Goal: Download file/media

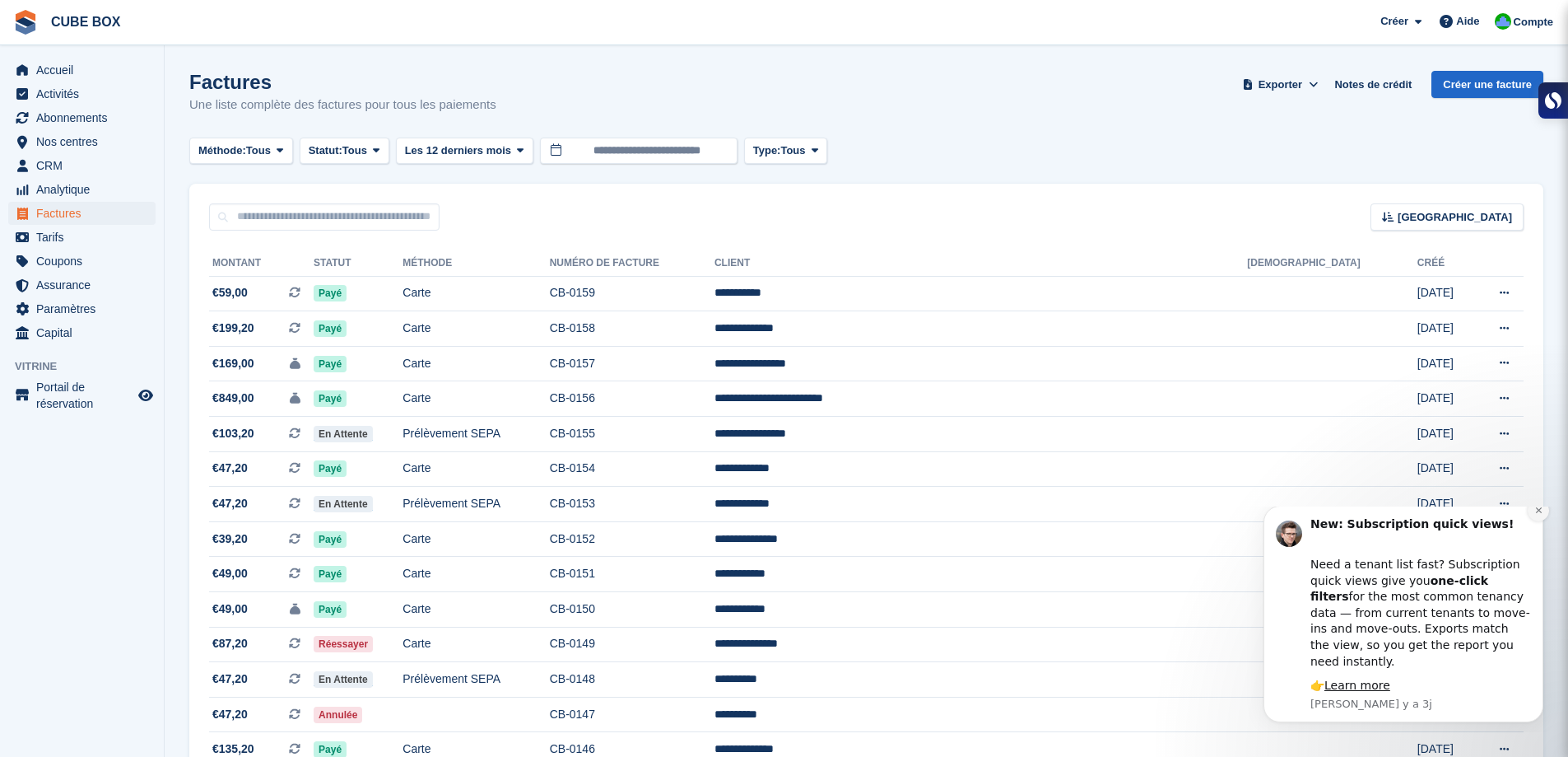
click at [1538, 515] on icon "Dismiss notification" at bounding box center [1539, 510] width 9 height 9
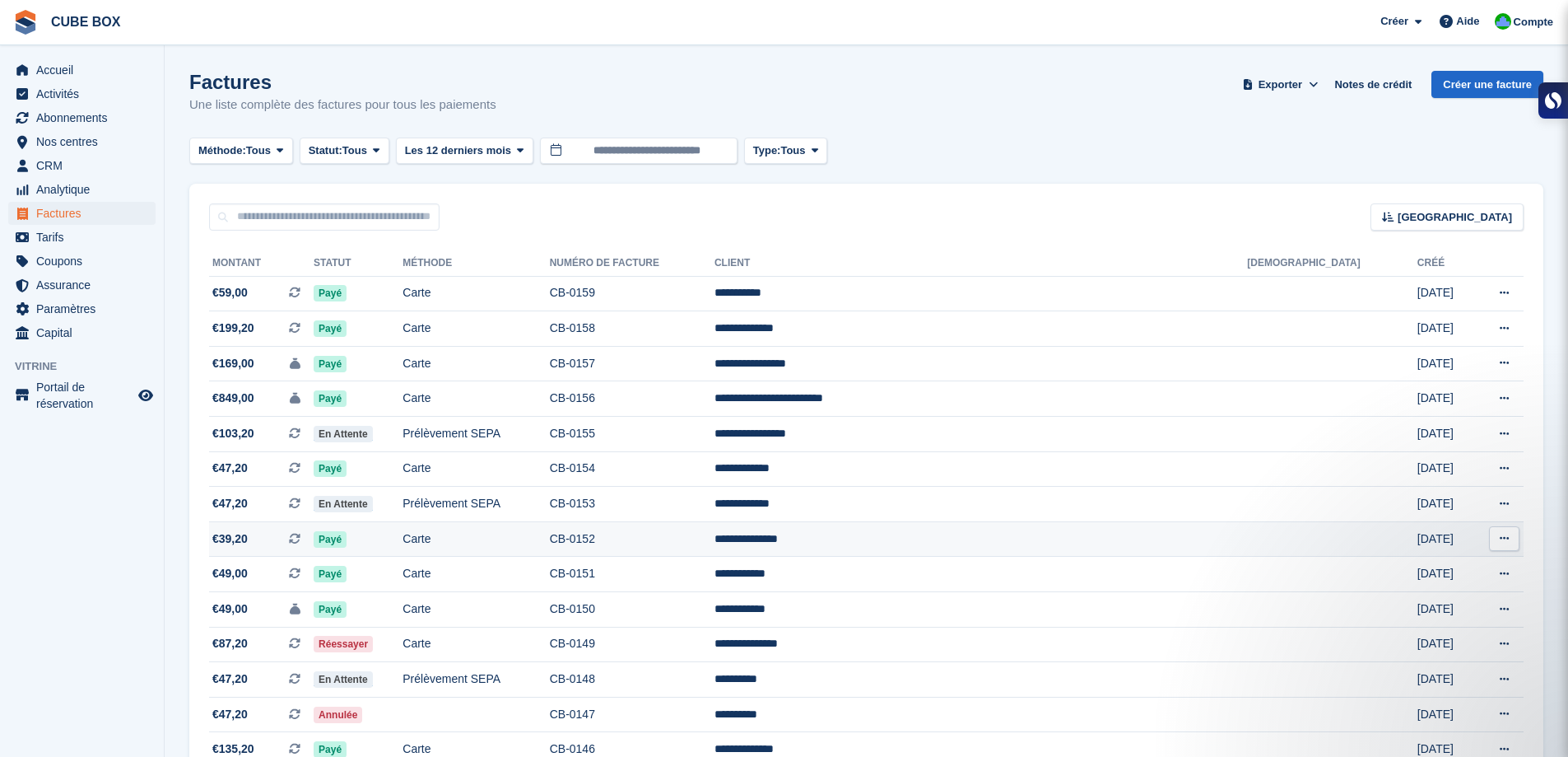
click at [1500, 542] on icon at bounding box center [1504, 538] width 9 height 11
click at [1427, 570] on p "Télécharger le PDF" at bounding box center [1440, 570] width 143 height 21
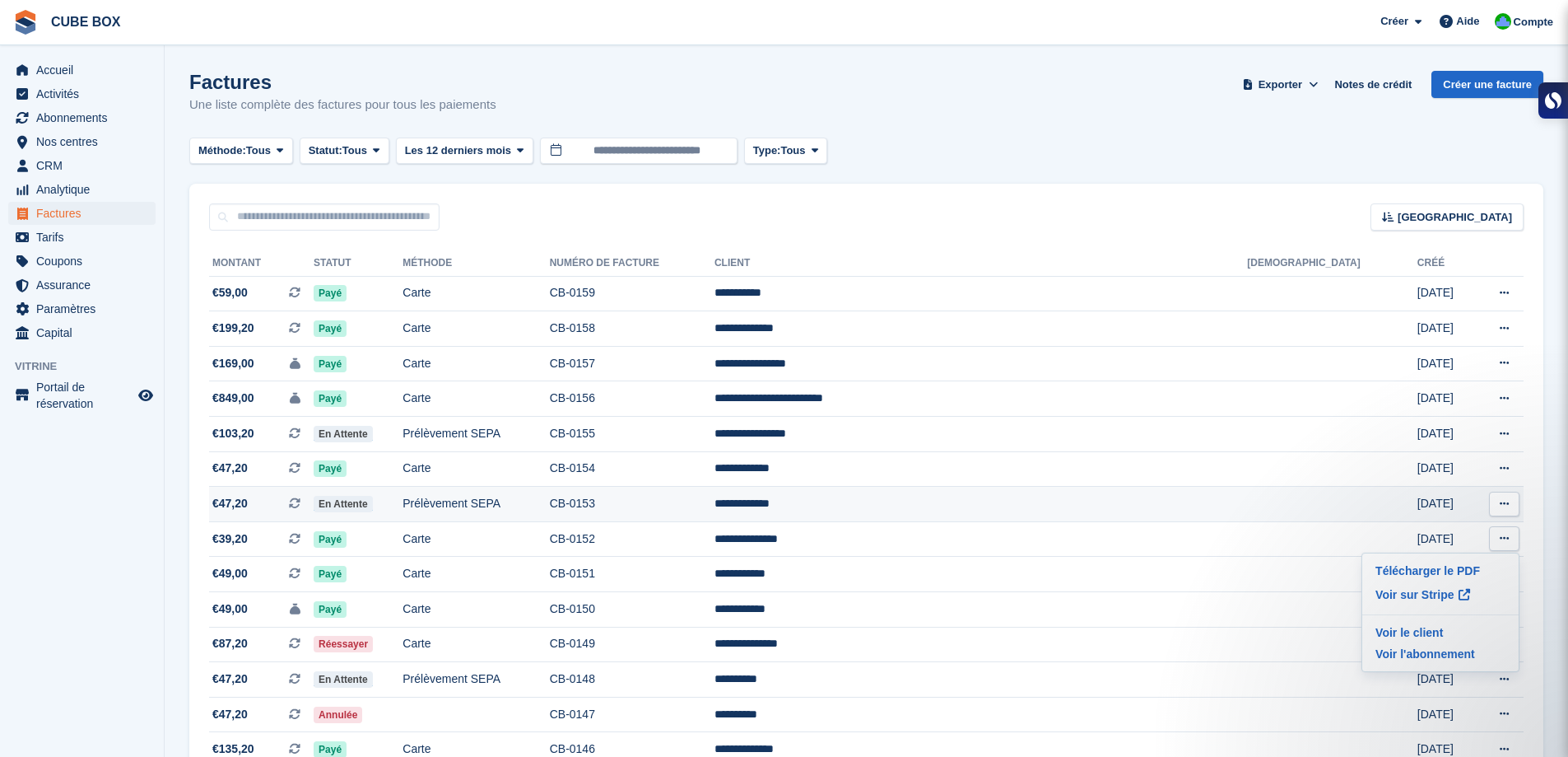
click at [1499, 505] on icon at bounding box center [1504, 504] width 9 height 11
click at [1436, 529] on p "Télécharger le PDF" at bounding box center [1440, 536] width 143 height 21
click at [1498, 502] on button at bounding box center [1503, 504] width 30 height 25
click at [1436, 536] on p "Télécharger le PDF" at bounding box center [1440, 536] width 143 height 21
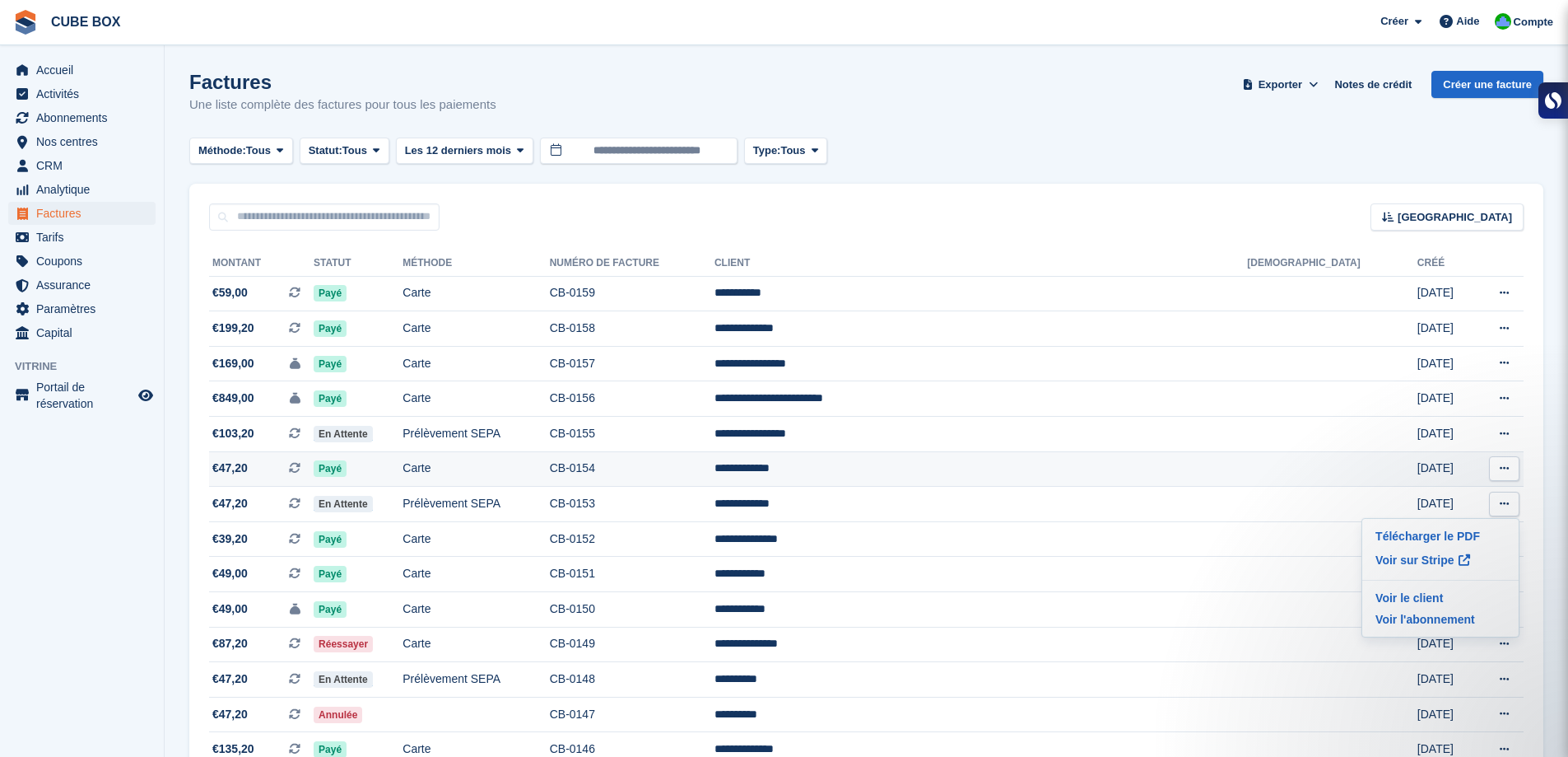
click at [1501, 466] on icon at bounding box center [1504, 468] width 9 height 11
click at [1427, 496] on p "Télécharger le PDF" at bounding box center [1440, 500] width 143 height 21
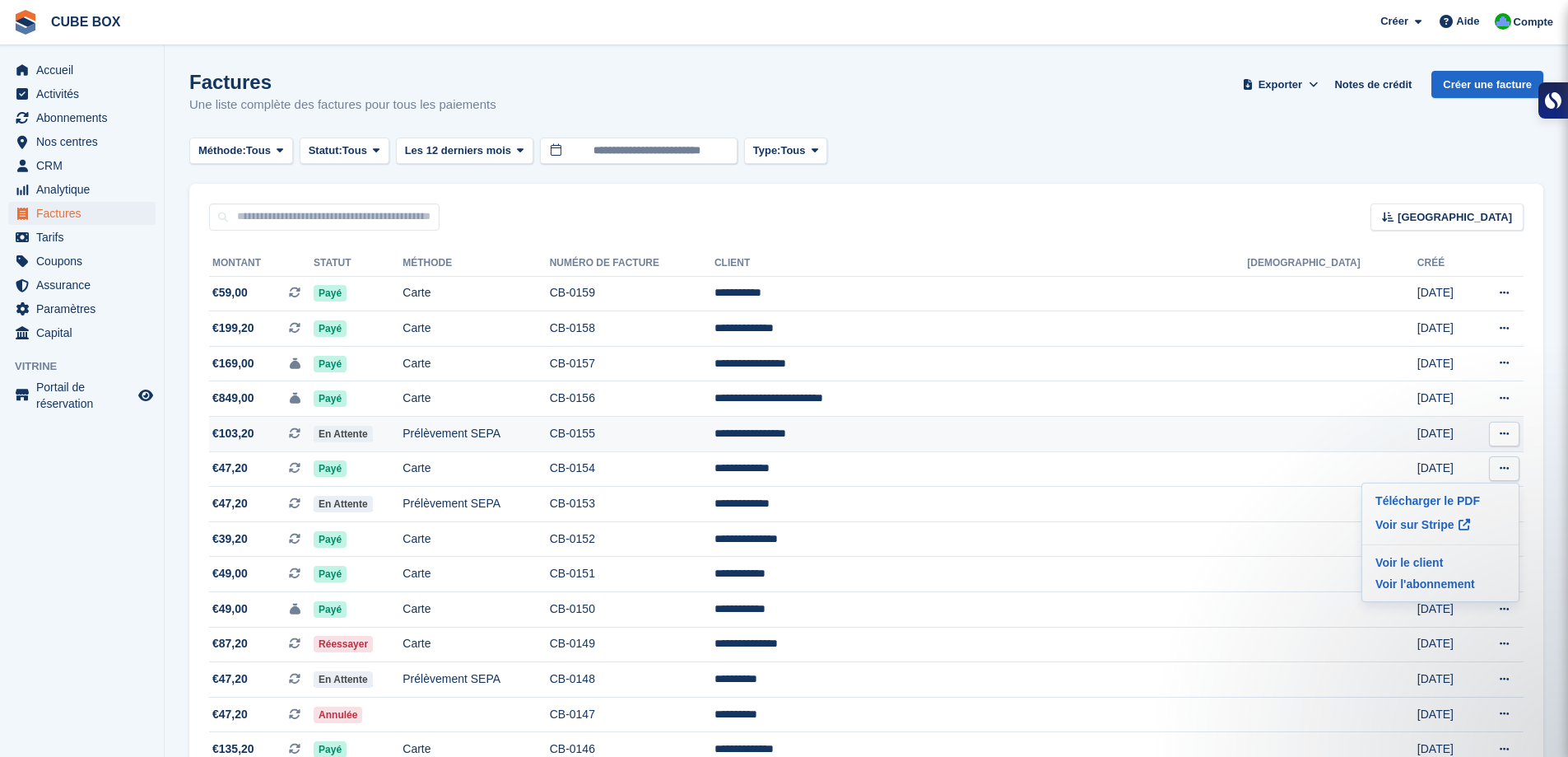
click at [1499, 432] on icon at bounding box center [1504, 433] width 9 height 11
click at [1426, 462] on p "Télécharger le PDF" at bounding box center [1440, 465] width 143 height 21
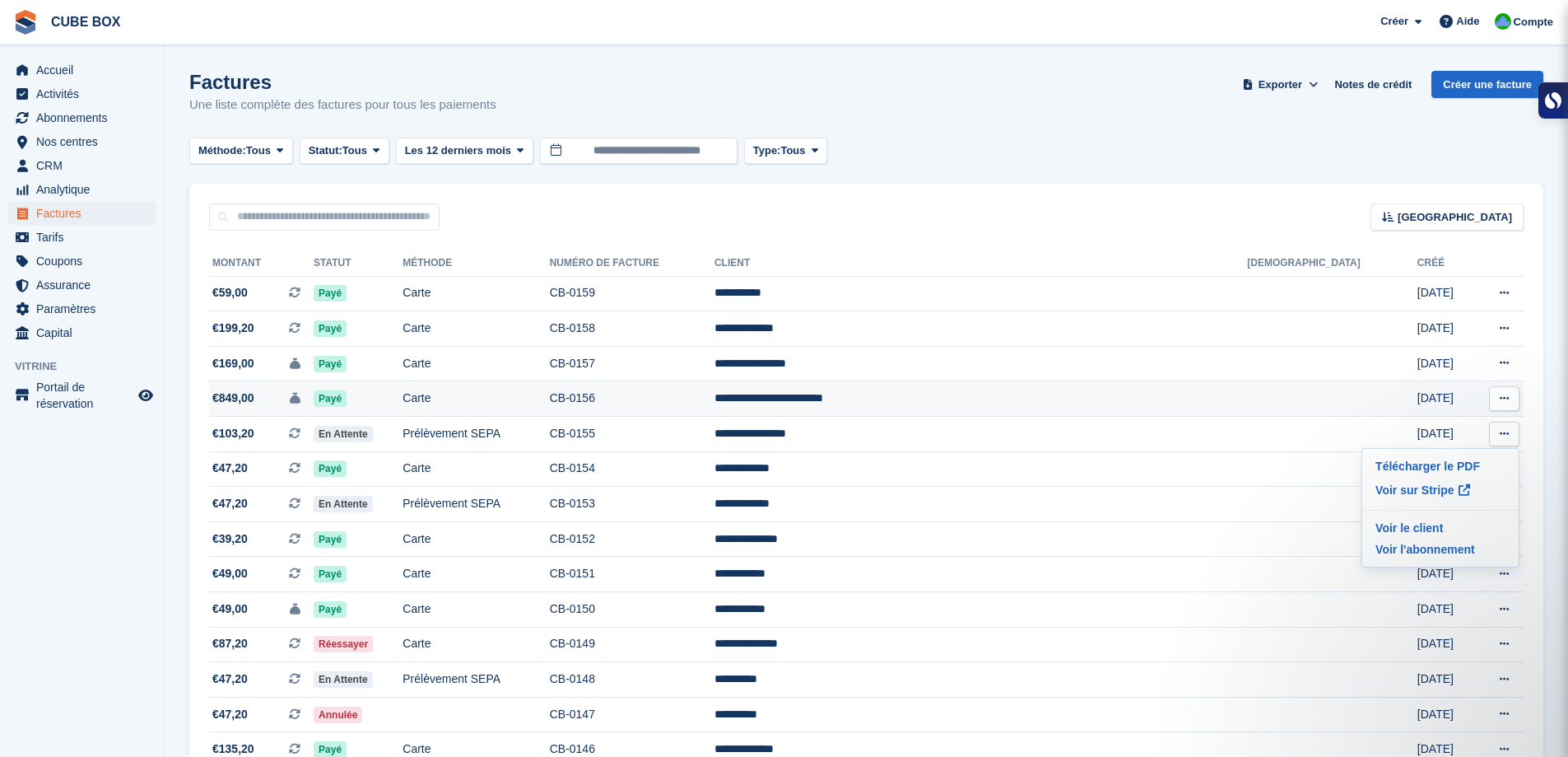
click at [1505, 398] on icon at bounding box center [1504, 399] width 9 height 11
click at [1433, 436] on p "Télécharger le PDF" at bounding box center [1440, 430] width 143 height 21
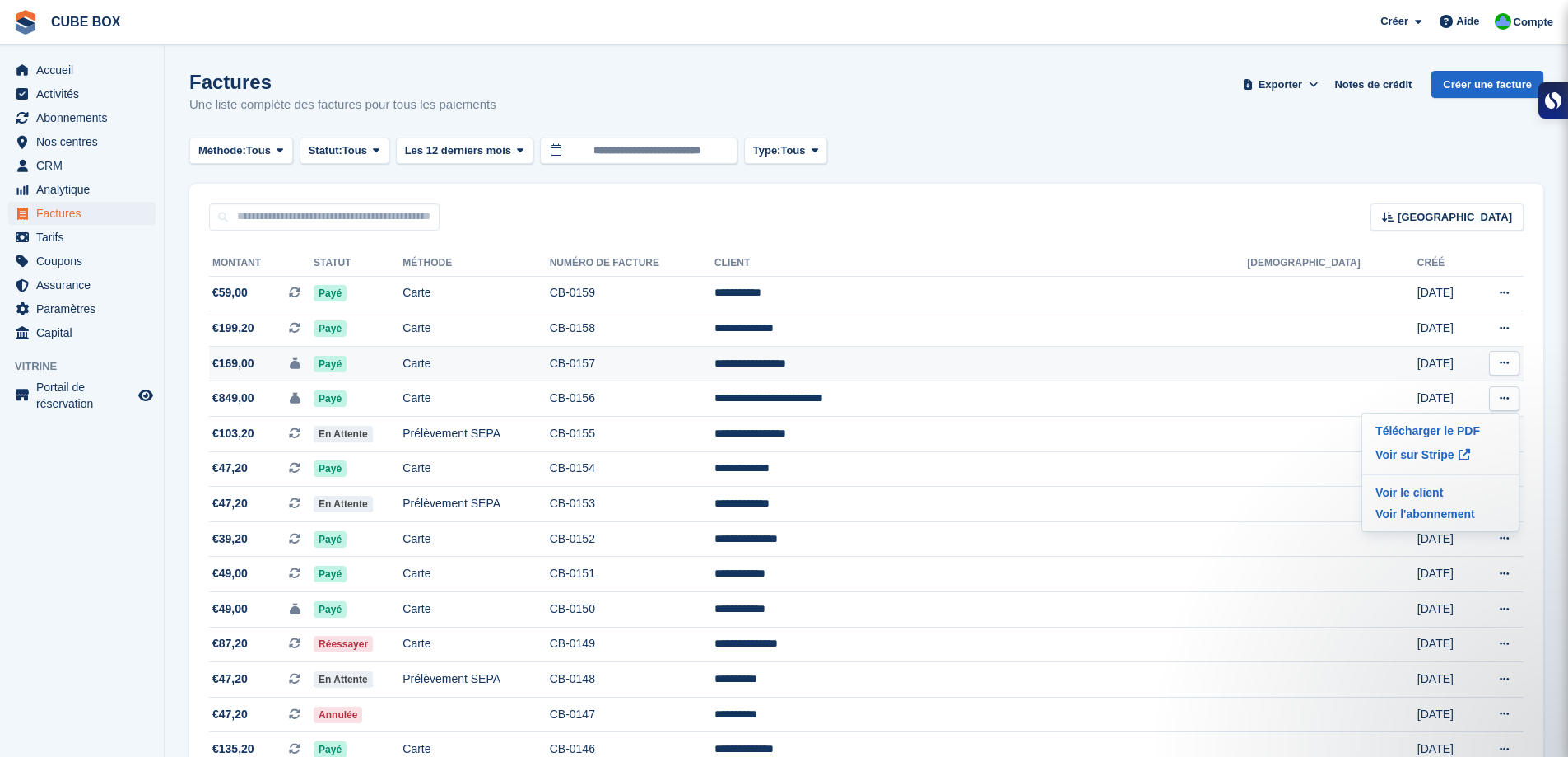
click at [1497, 365] on button at bounding box center [1503, 363] width 30 height 25
click at [1451, 396] on p "Télécharger le PDF" at bounding box center [1440, 395] width 143 height 21
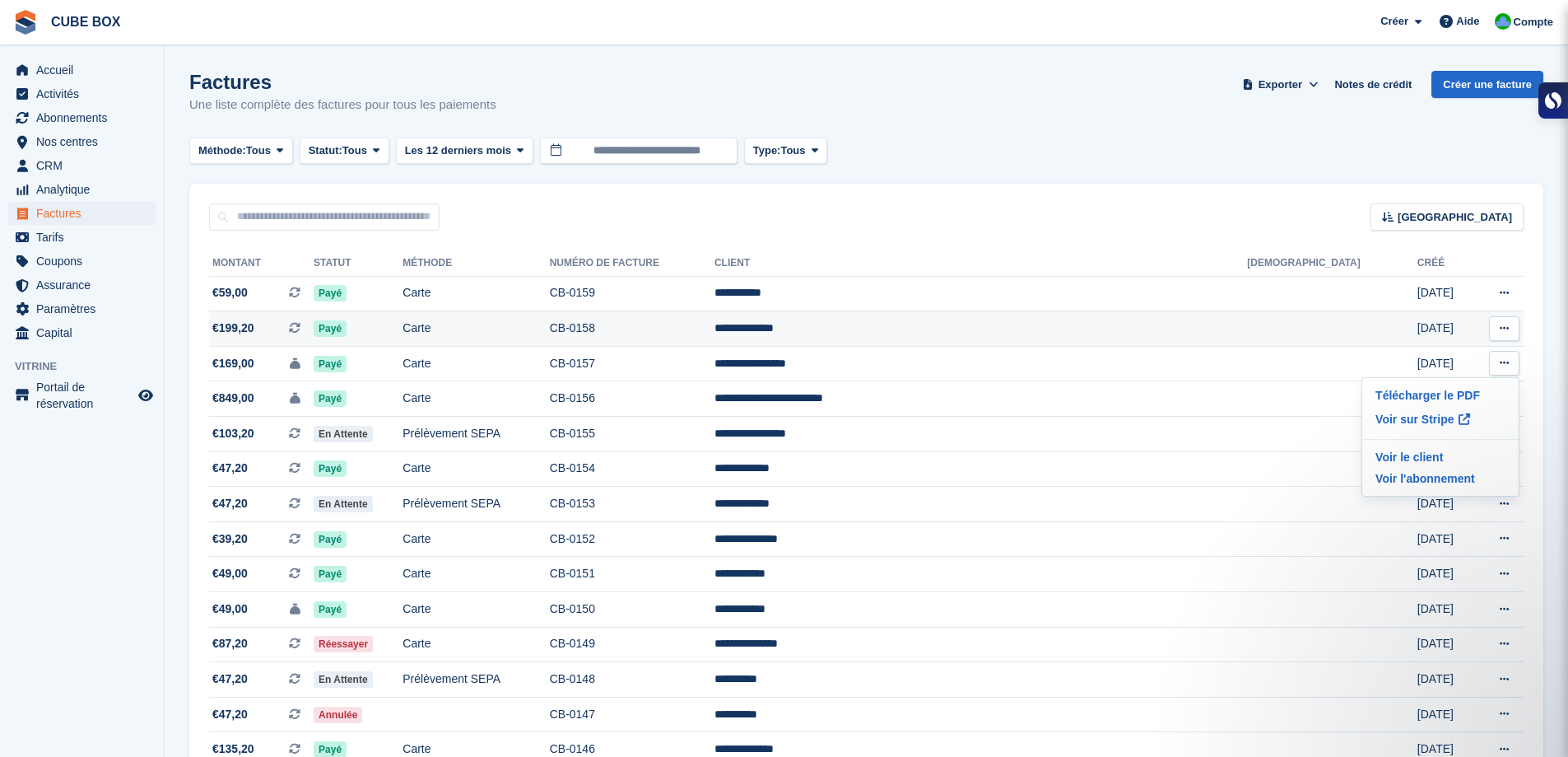
click at [1502, 330] on icon at bounding box center [1504, 328] width 9 height 11
click at [1429, 357] on p "Télécharger le PDF" at bounding box center [1440, 360] width 143 height 21
click at [1508, 293] on icon at bounding box center [1504, 293] width 9 height 11
click at [1425, 317] on p "Télécharger le PDF" at bounding box center [1440, 325] width 143 height 21
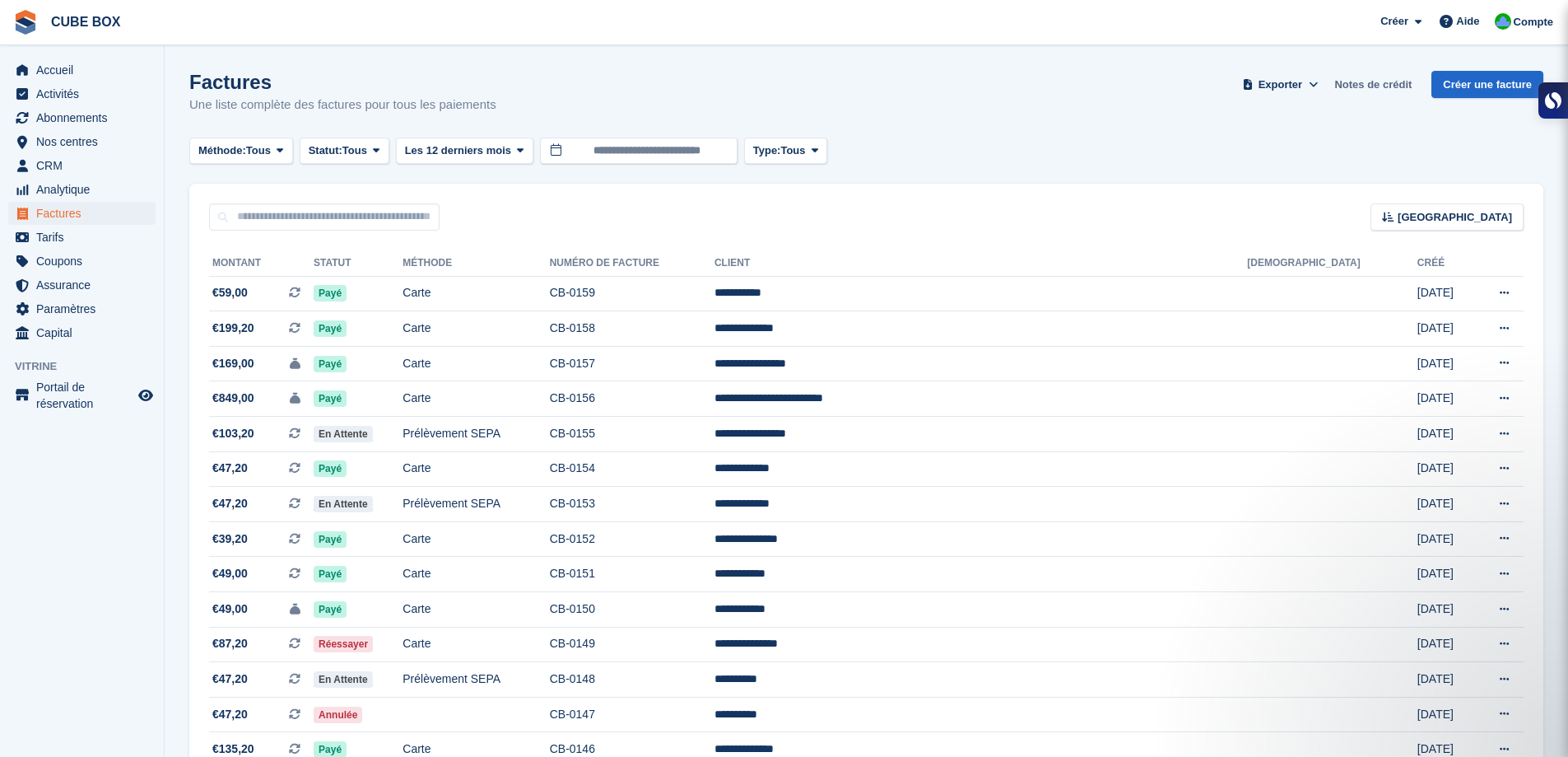
click at [1379, 87] on link "Notes de crédit" at bounding box center [1372, 84] width 90 height 27
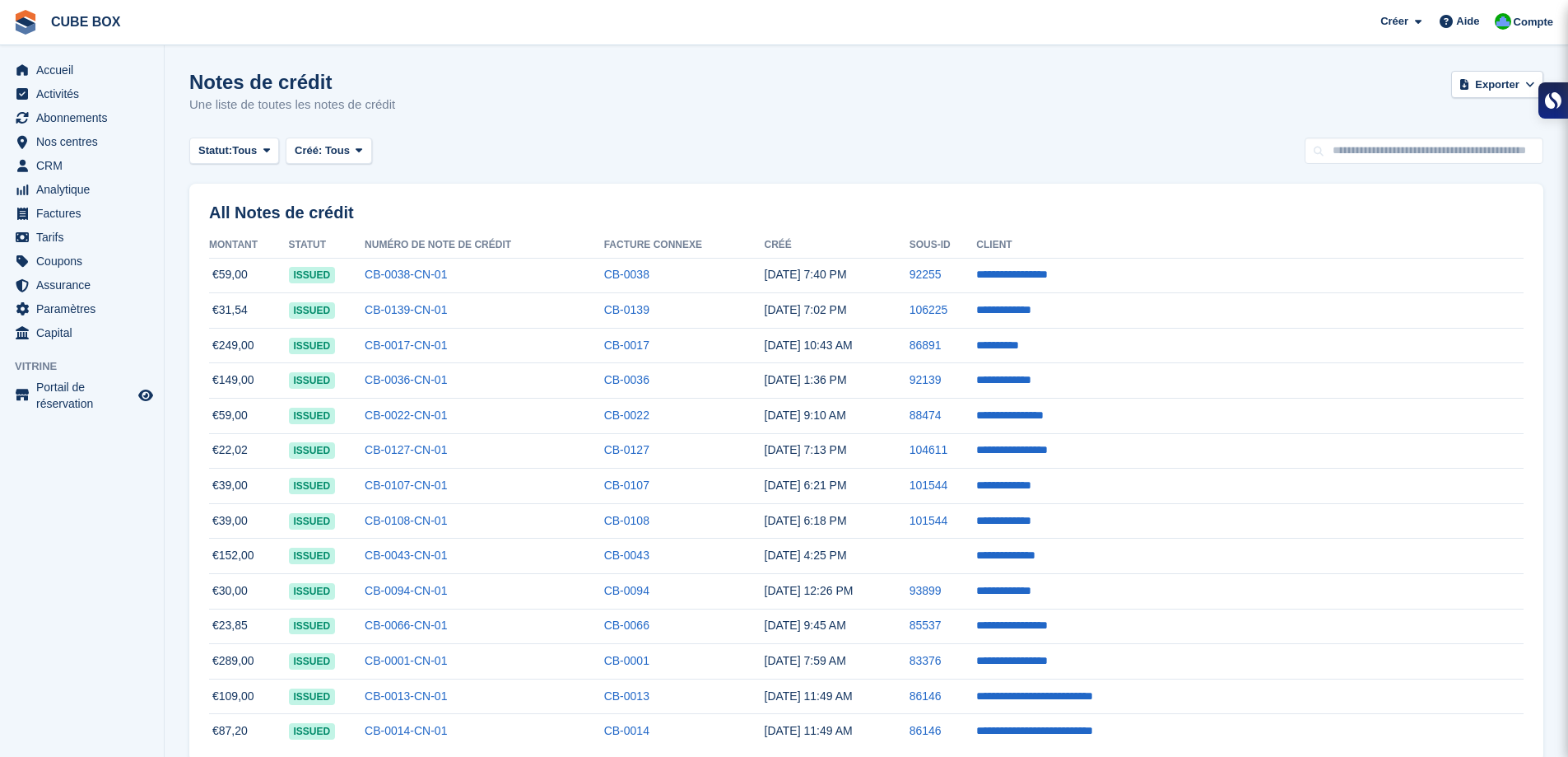
click at [946, 129] on div "Notes de crédit Une liste de toutes les notes de crédit Exporter Exporter Notes…" at bounding box center [865, 101] width 1353 height 63
click at [1338, 279] on td "**********" at bounding box center [1249, 275] width 547 height 36
click at [447, 281] on link "CB-0038-CN-01" at bounding box center [406, 274] width 82 height 13
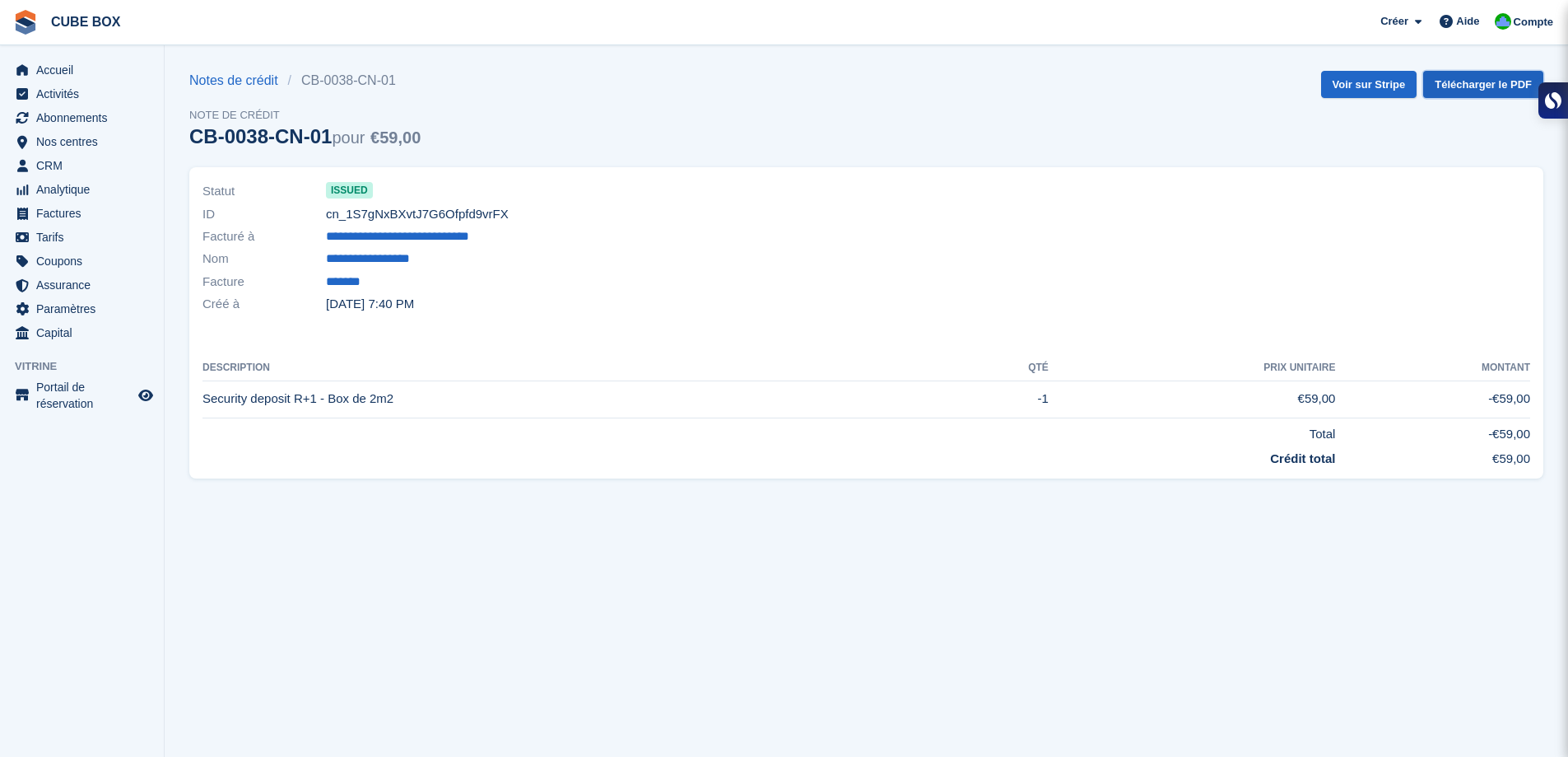
click at [1493, 87] on link "Télécharger le PDF" at bounding box center [1482, 84] width 120 height 27
